Goal: Navigation & Orientation: Find specific page/section

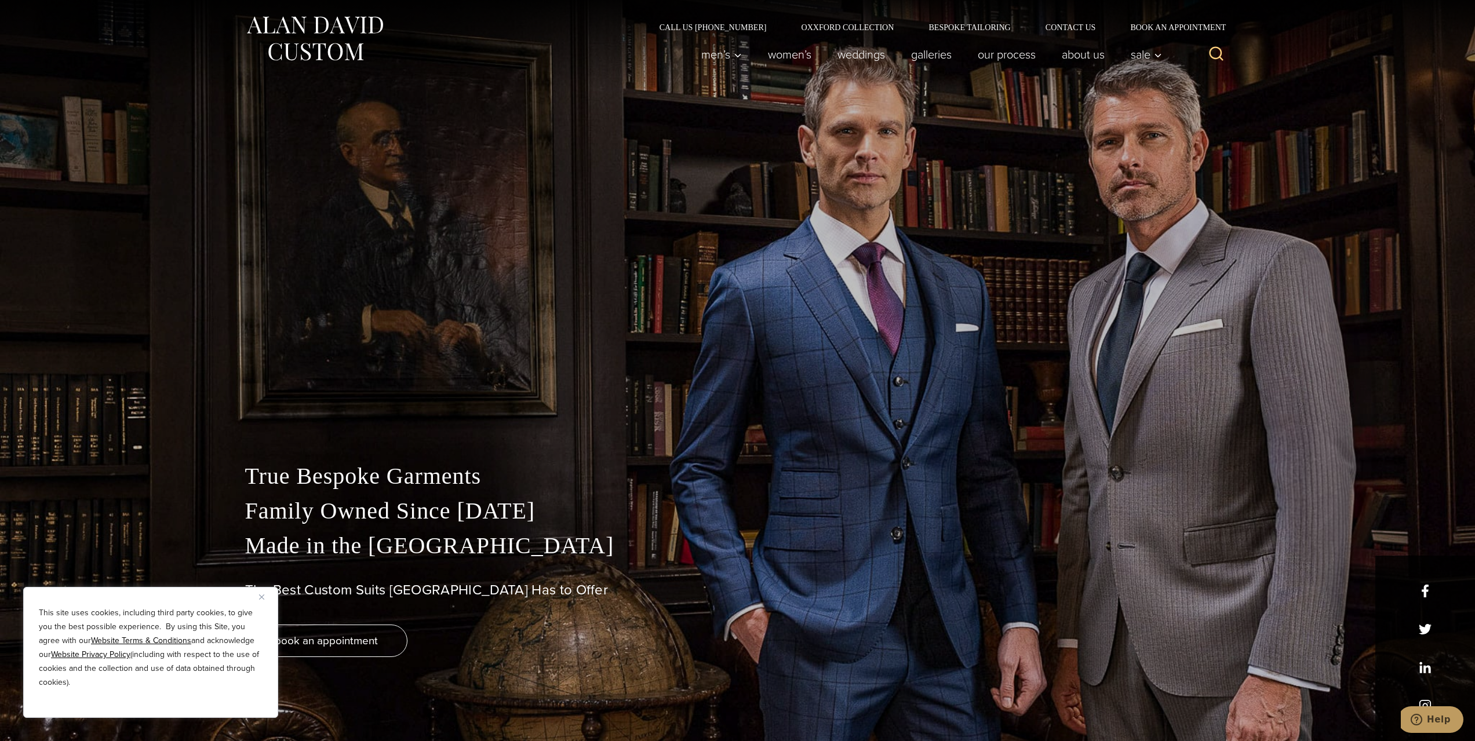
click at [259, 600] on div "This site uses cookies, including third party cookies, to give you the best pos…" at bounding box center [150, 652] width 255 height 131
click at [260, 598] on img "Close" at bounding box center [261, 597] width 5 height 5
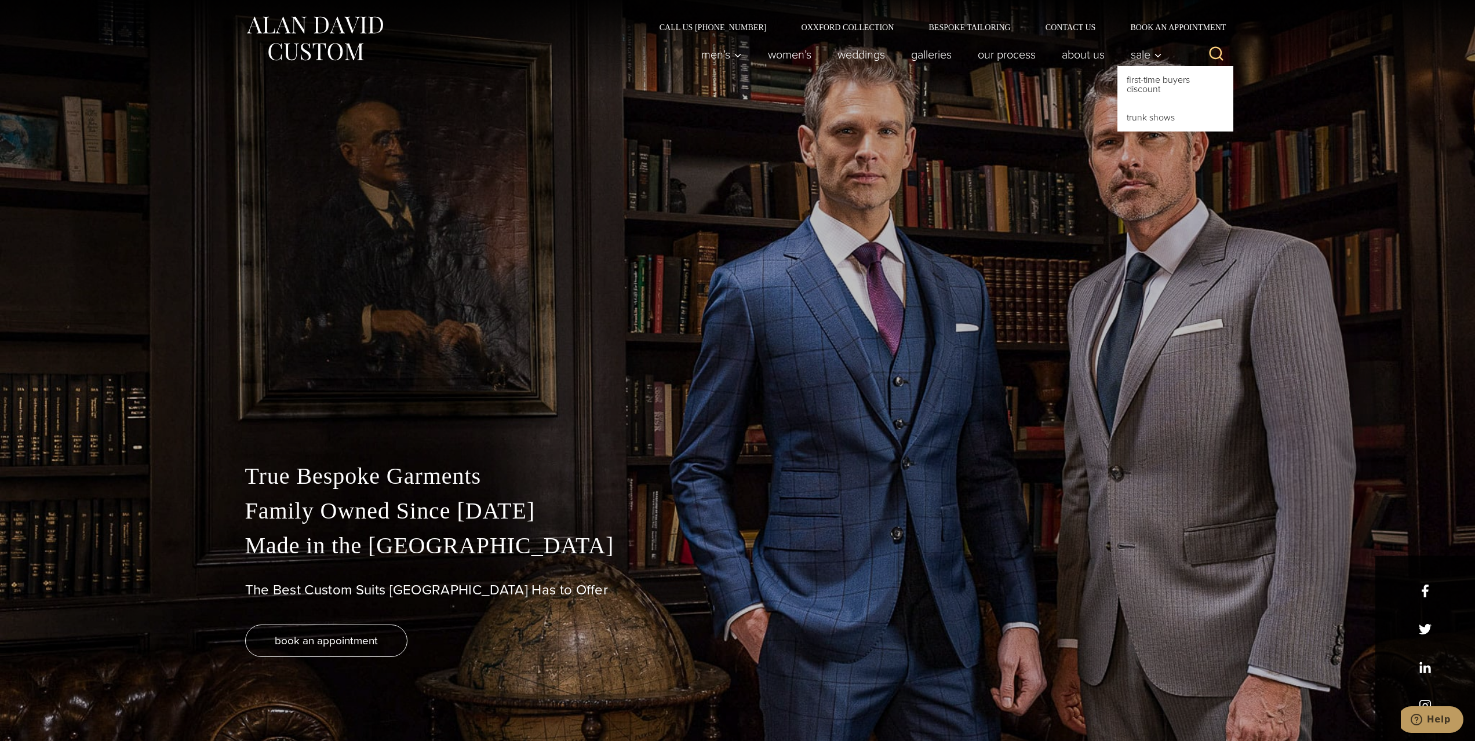
click at [1143, 112] on link "Trunk Shows" at bounding box center [1176, 118] width 116 height 28
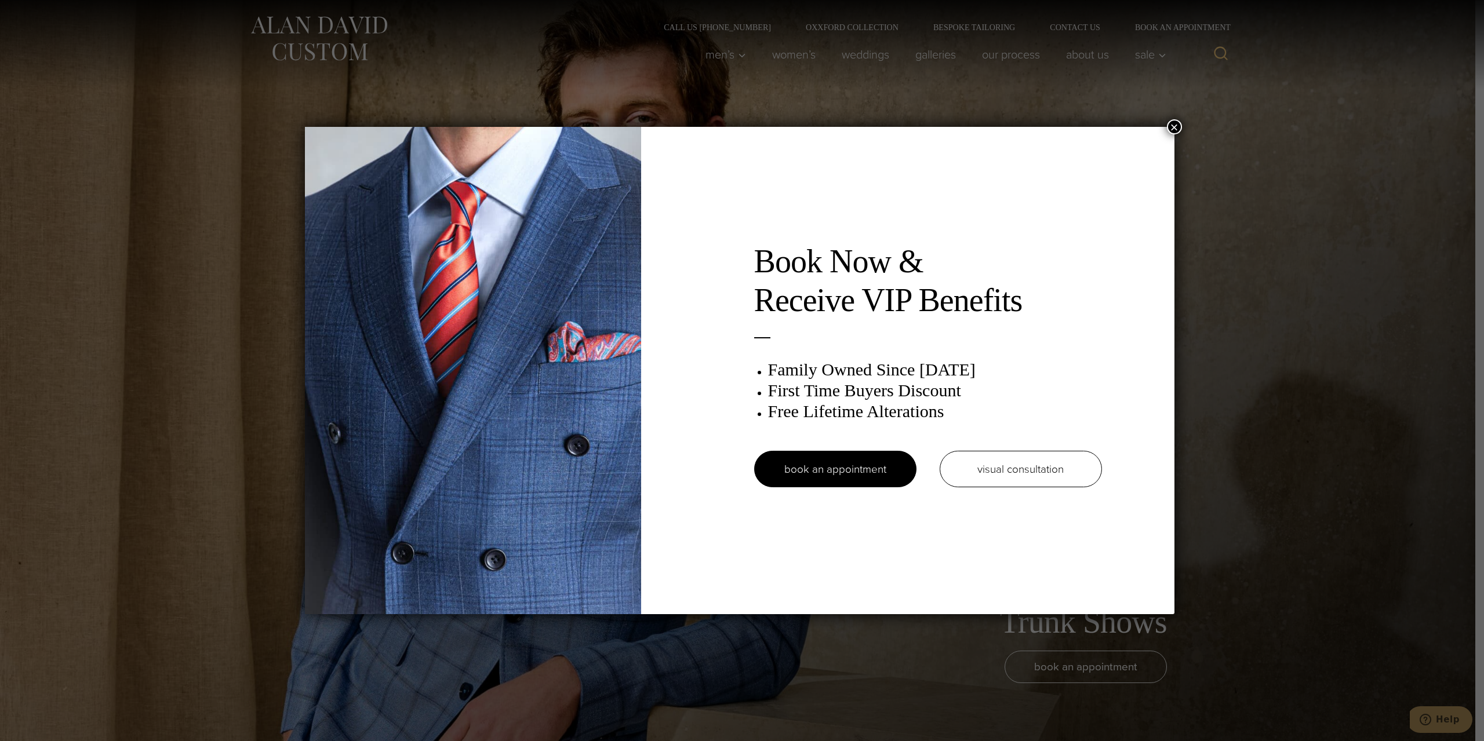
click at [1175, 126] on button "×" at bounding box center [1174, 126] width 15 height 15
